Goal: Transaction & Acquisition: Purchase product/service

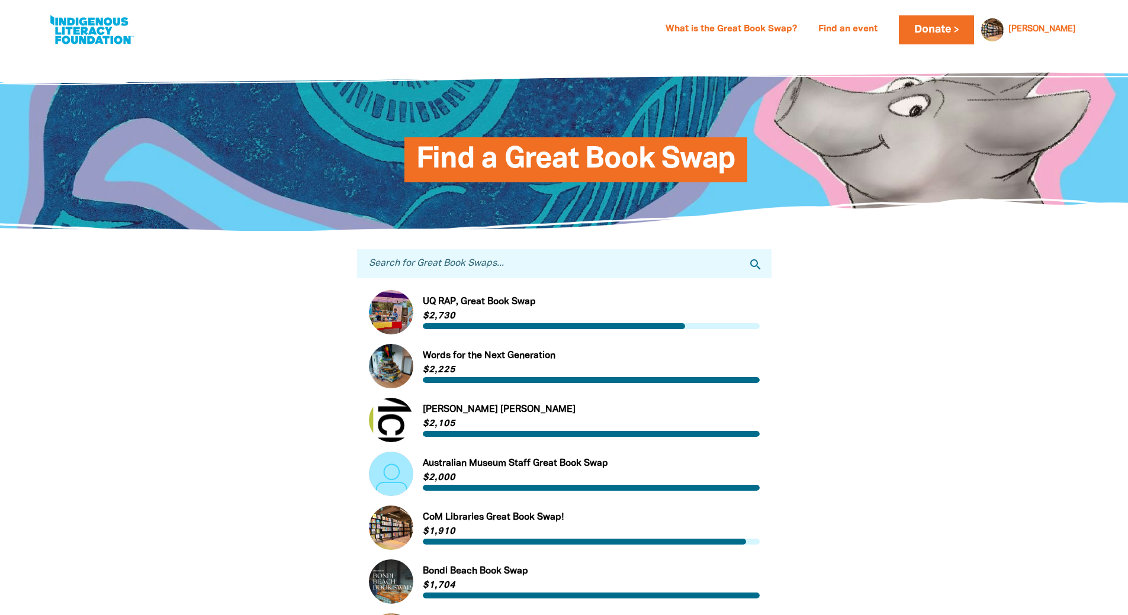
click at [114, 31] on link at bounding box center [91, 30] width 89 height 36
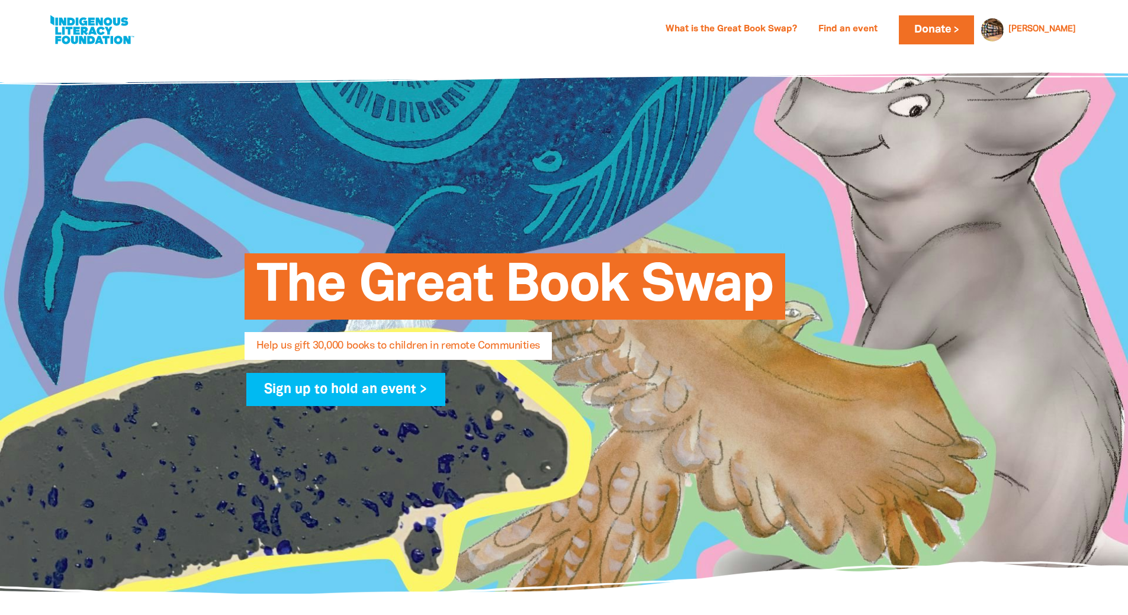
select select "AU"
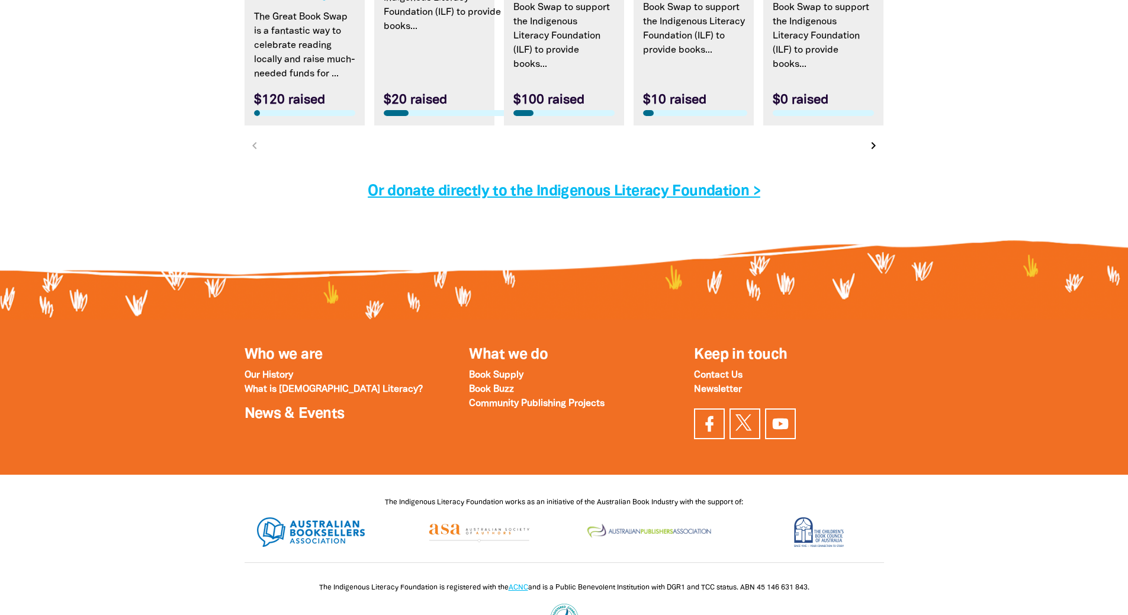
scroll to position [3791, 0]
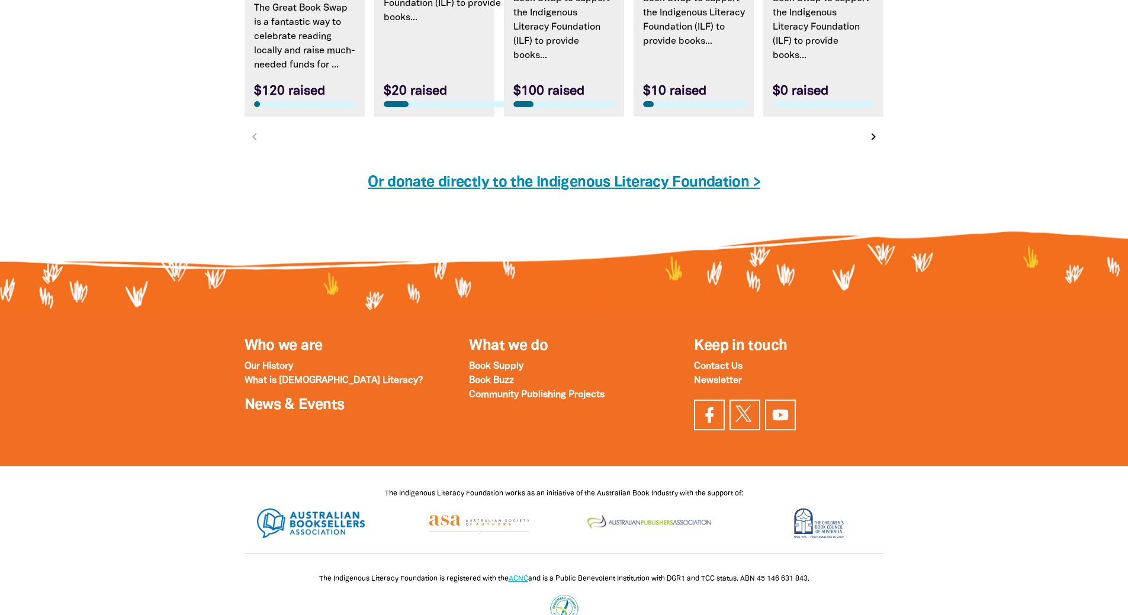
click at [562, 190] on link "Or donate directly to the Indigenous Literacy Foundation >" at bounding box center [564, 183] width 393 height 14
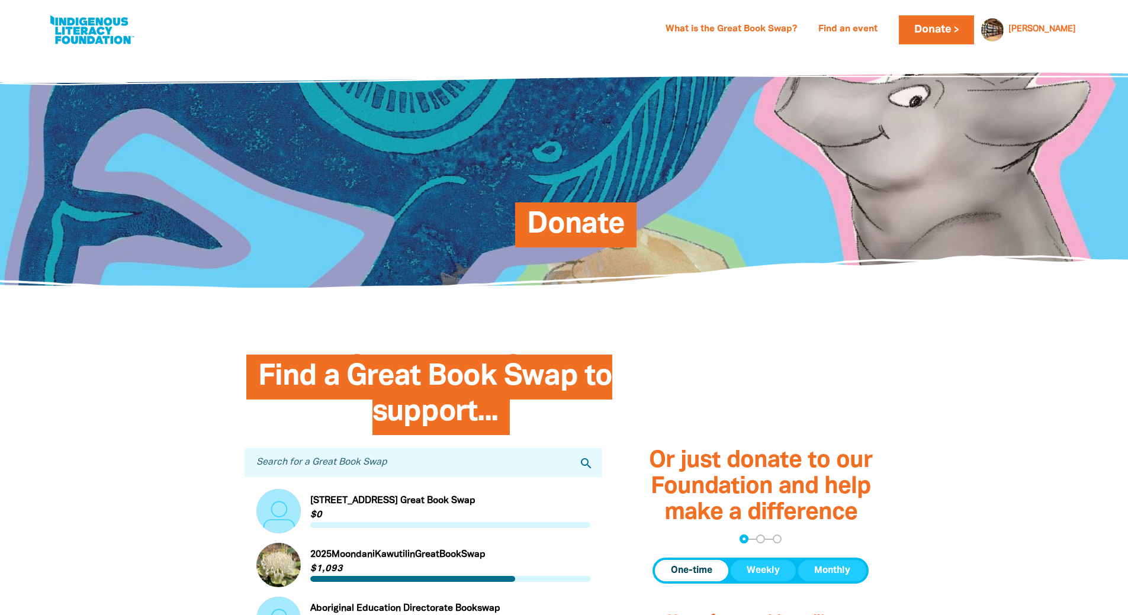
click at [105, 39] on link at bounding box center [91, 30] width 89 height 36
select select "AU"
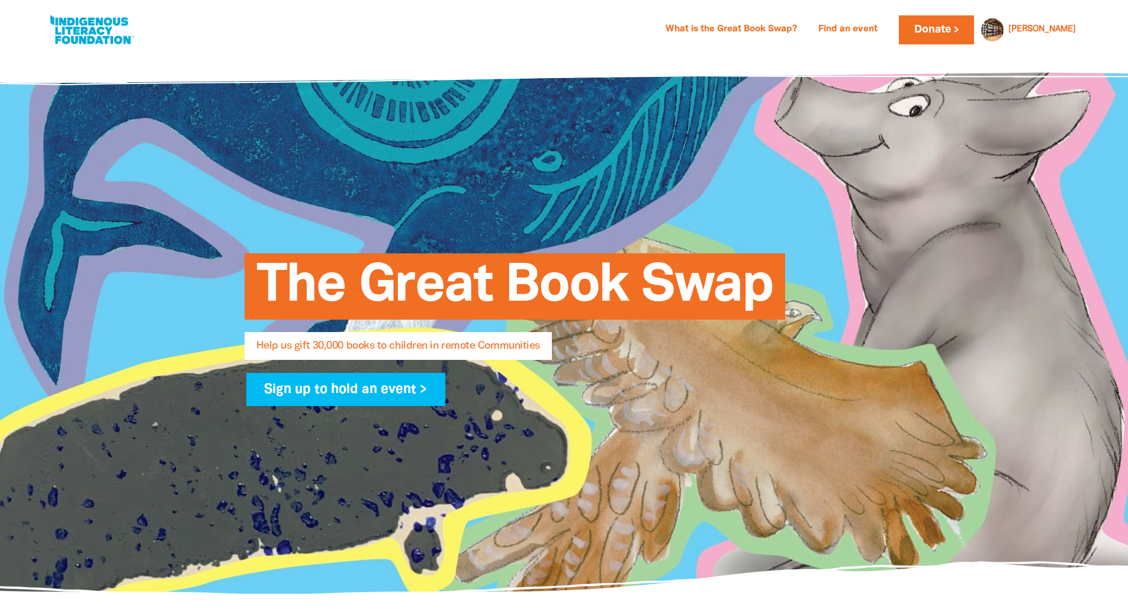
click at [75, 33] on link at bounding box center [91, 30] width 89 height 36
click at [88, 50] on div "What is the Great Book Swap? Find an event Log In Sign Up Donate [PERSON_NAME] …" at bounding box center [564, 30] width 1057 height 60
click at [94, 32] on link at bounding box center [91, 30] width 89 height 36
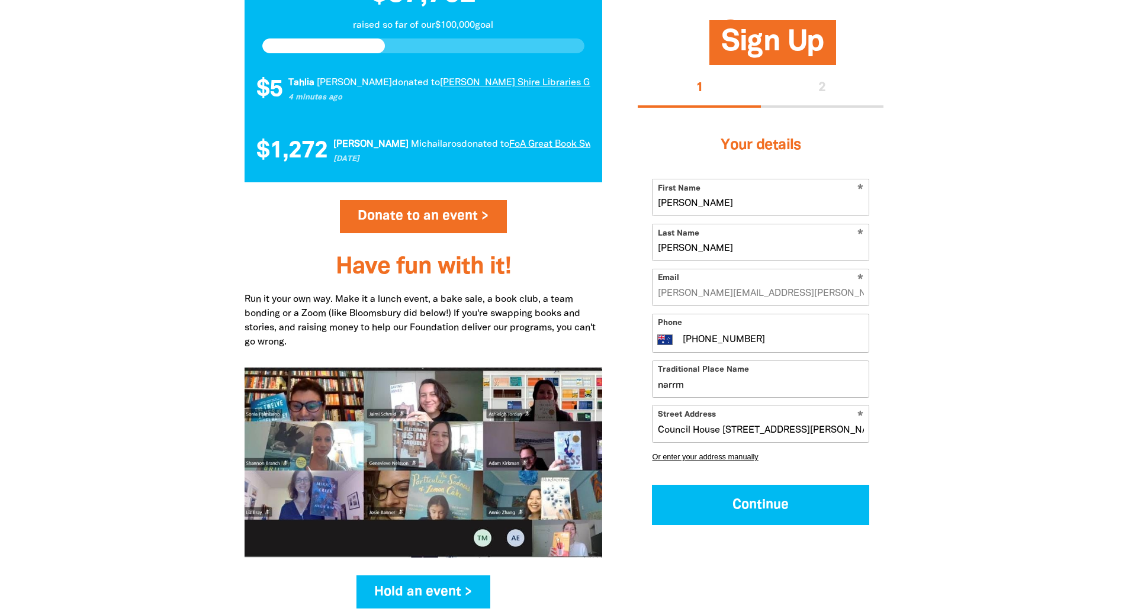
scroll to position [1303, 0]
